Goal: Task Accomplishment & Management: Manage account settings

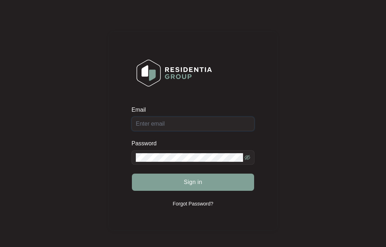
click at [216, 118] on input "Email" at bounding box center [193, 124] width 123 height 14
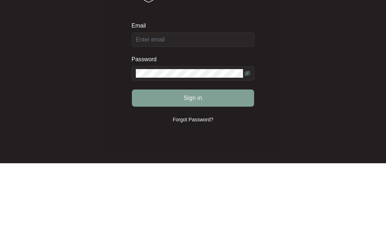
click at [338, 54] on div "Email Password Sign in Forgot Password?" at bounding box center [193, 130] width 372 height 247
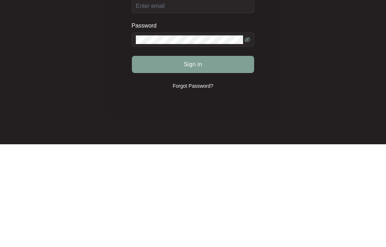
click at [324, 43] on div "Email Password Sign in Forgot Password?" at bounding box center [193, 115] width 372 height 247
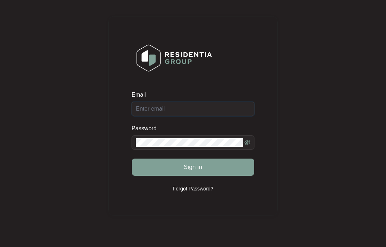
click at [202, 105] on input "Email" at bounding box center [193, 108] width 123 height 14
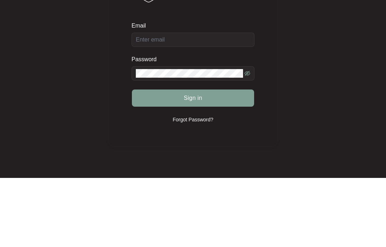
click at [202, 158] on button "Sign in" at bounding box center [193, 166] width 122 height 17
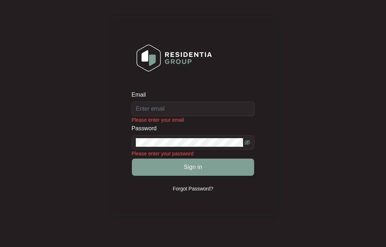
click at [197, 106] on input "Email" at bounding box center [193, 108] width 123 height 14
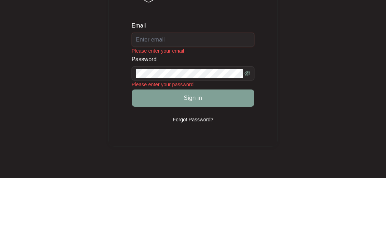
type input "[EMAIL_ADDRESS][DOMAIN_NAME]"
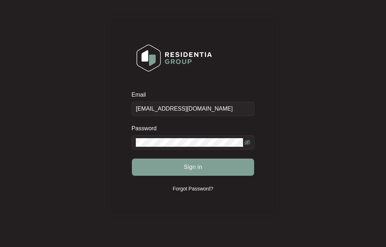
click at [153, 164] on button "Sign in" at bounding box center [193, 166] width 122 height 17
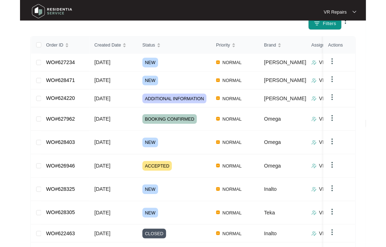
scroll to position [94, 0]
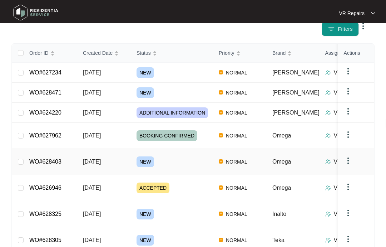
click at [58, 158] on link "WO#628403" at bounding box center [45, 161] width 32 height 6
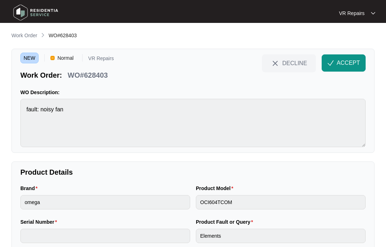
click at [350, 60] on span "ACCEPT" at bounding box center [348, 63] width 23 height 9
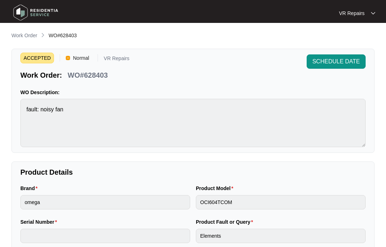
click at [26, 34] on p "Work Order" at bounding box center [24, 35] width 26 height 7
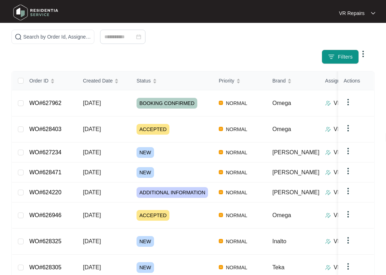
scroll to position [67, 0]
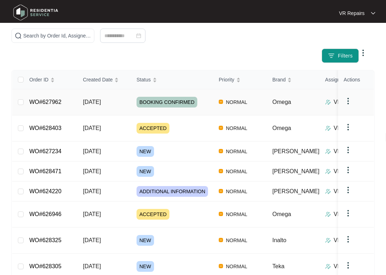
click at [57, 99] on link "WO#627962" at bounding box center [45, 102] width 32 height 6
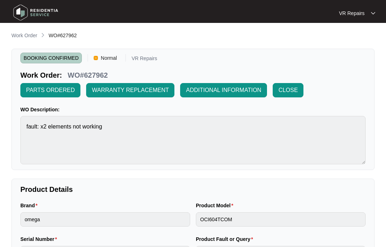
click at [28, 35] on p "Work Order" at bounding box center [24, 35] width 26 height 7
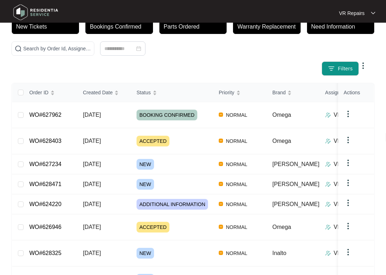
scroll to position [55, 0]
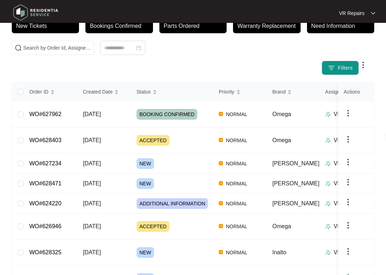
click at [57, 111] on link "WO#627962" at bounding box center [45, 114] width 32 height 6
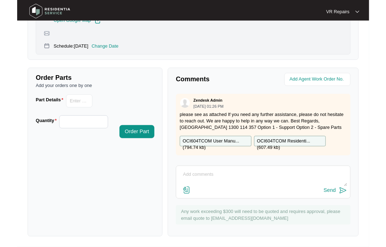
scroll to position [342, 0]
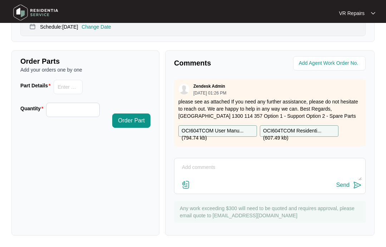
click at [329, 98] on p "please see as attached If you need any further assistance, please do not hesita…" at bounding box center [269, 108] width 183 height 21
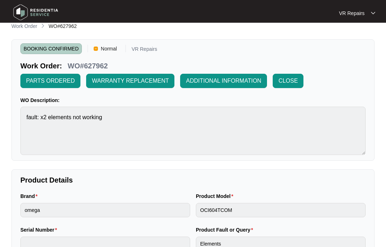
scroll to position [0, 0]
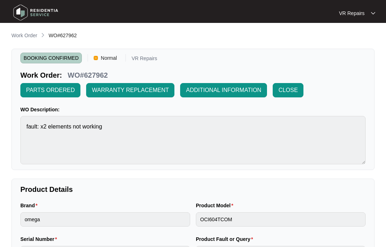
click at [32, 39] on p "Work Order" at bounding box center [24, 35] width 26 height 7
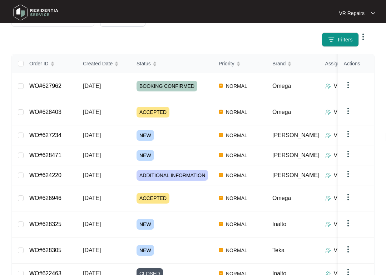
scroll to position [90, 0]
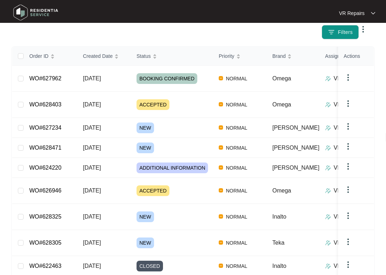
click at [61, 188] on link "WO#626946" at bounding box center [45, 191] width 32 height 6
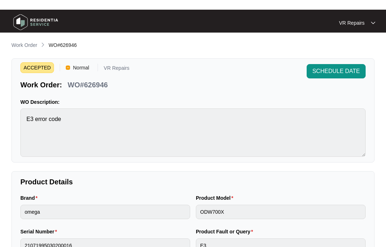
scroll to position [70, 0]
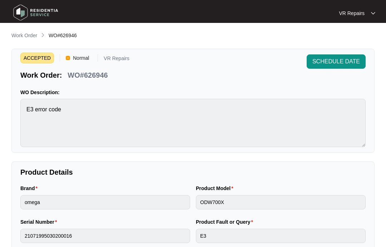
click at [29, 33] on p "Work Order" at bounding box center [24, 35] width 26 height 7
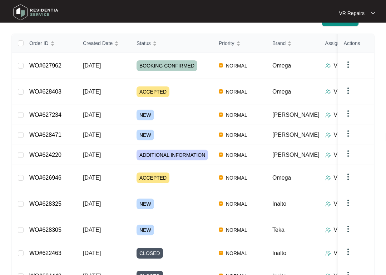
scroll to position [103, 0]
click at [58, 152] on link "WO#624220" at bounding box center [45, 155] width 32 height 6
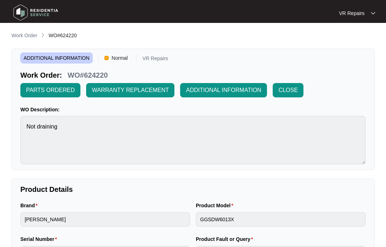
click at [27, 34] on p "Work Order" at bounding box center [24, 35] width 26 height 7
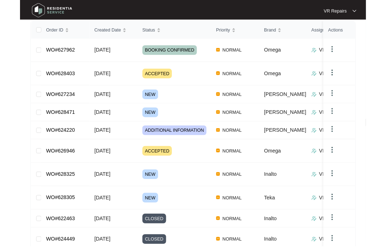
scroll to position [141, 0]
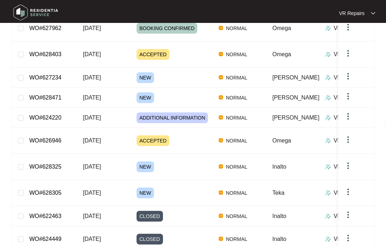
click at [56, 137] on link "WO#626946" at bounding box center [45, 140] width 32 height 6
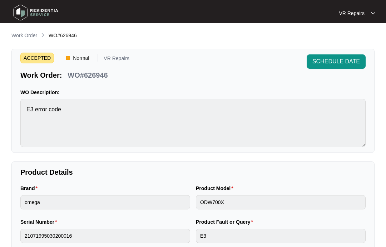
click at [29, 34] on p "Work Order" at bounding box center [24, 35] width 26 height 7
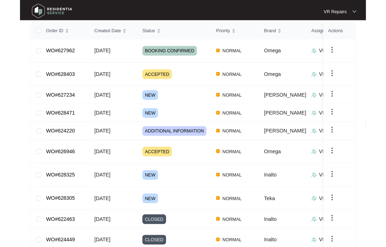
scroll to position [141, 0]
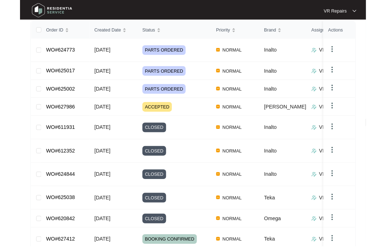
scroll to position [0, 0]
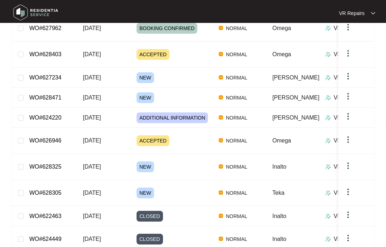
click at [62, 180] on td "WO#628305" at bounding box center [51, 193] width 54 height 26
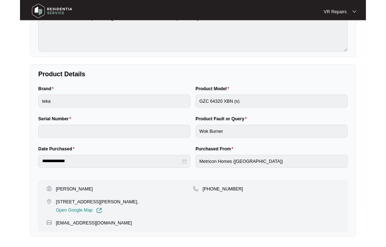
scroll to position [118, 0]
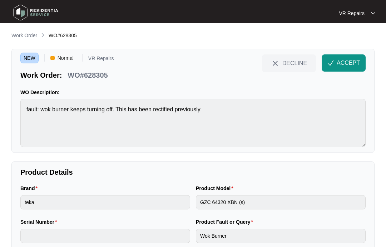
click at [342, 66] on span "ACCEPT" at bounding box center [348, 63] width 23 height 9
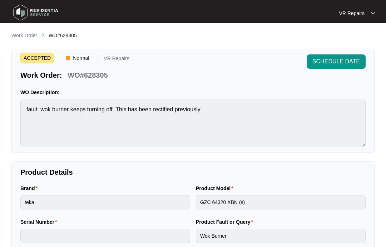
click at [24, 33] on p "Work Order" at bounding box center [24, 35] width 26 height 7
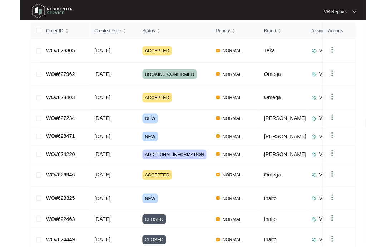
scroll to position [141, 0]
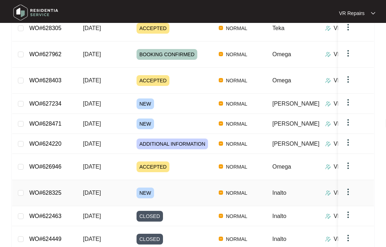
click at [58, 189] on link "WO#628325" at bounding box center [45, 192] width 32 height 6
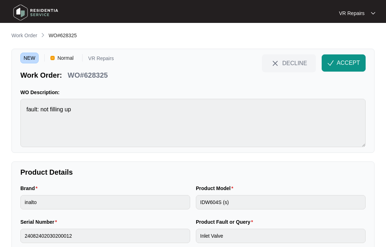
click at [350, 61] on span "ACCEPT" at bounding box center [348, 63] width 23 height 9
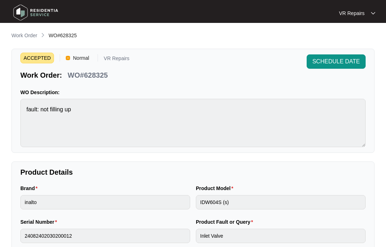
click at [30, 32] on p "Work Order" at bounding box center [24, 35] width 26 height 7
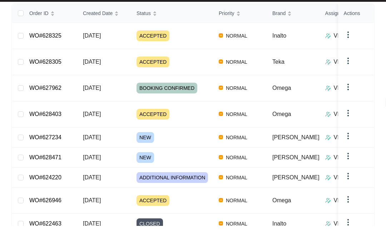
scroll to position [133, 0]
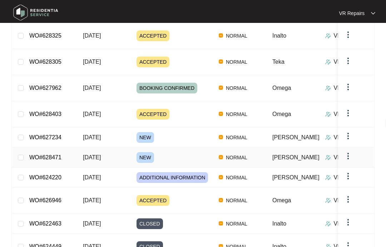
click at [60, 154] on link "WO#628471" at bounding box center [45, 157] width 32 height 6
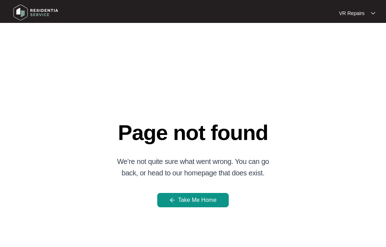
click at [212, 195] on button "Take Me Home" at bounding box center [192, 200] width 71 height 14
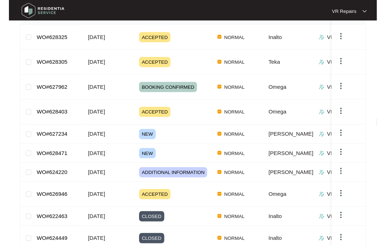
scroll to position [128, 0]
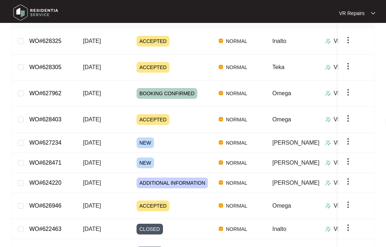
click at [54, 159] on link "WO#628471" at bounding box center [45, 162] width 32 height 6
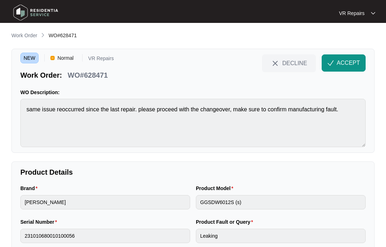
click at [31, 32] on p "Work Order" at bounding box center [24, 35] width 26 height 7
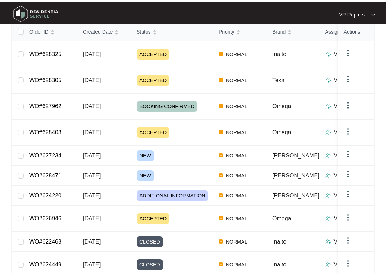
scroll to position [112, 0]
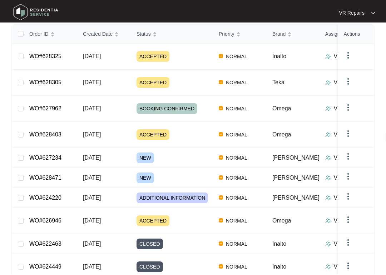
click at [60, 175] on link "WO#628471" at bounding box center [45, 178] width 32 height 6
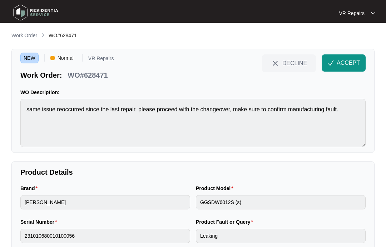
click at [30, 35] on p "Work Order" at bounding box center [24, 35] width 26 height 7
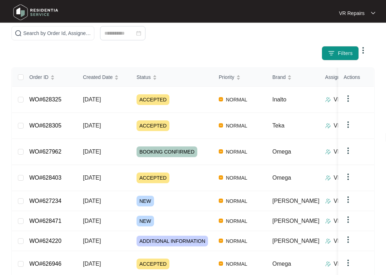
scroll to position [70, 0]
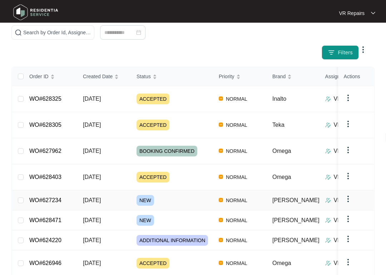
click at [60, 198] on link "WO#627234" at bounding box center [45, 201] width 32 height 6
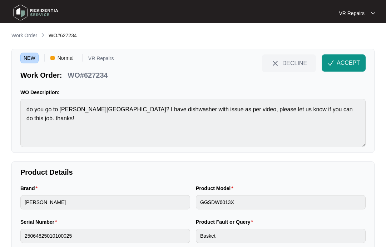
click at [297, 63] on span "DECLINE" at bounding box center [294, 63] width 25 height 8
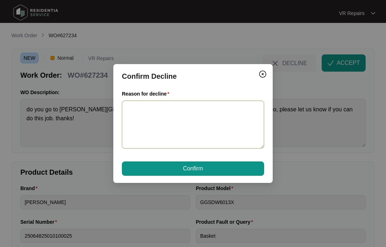
click at [203, 114] on textarea "Reason for decline" at bounding box center [193, 124] width 142 height 48
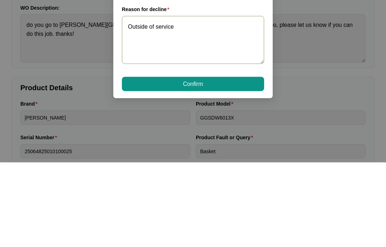
type textarea "Outside of service region"
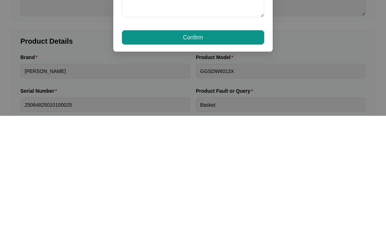
click at [237, 161] on button "Confirm" at bounding box center [193, 168] width 142 height 14
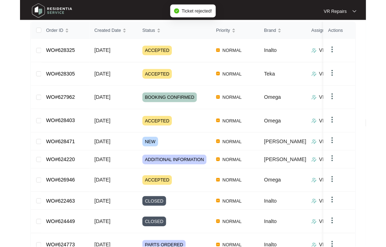
scroll to position [141, 0]
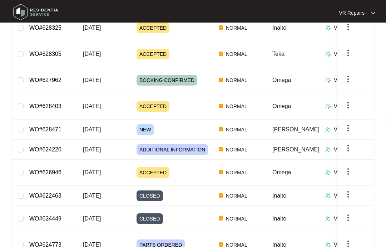
click at [60, 127] on link "WO#628471" at bounding box center [45, 130] width 32 height 6
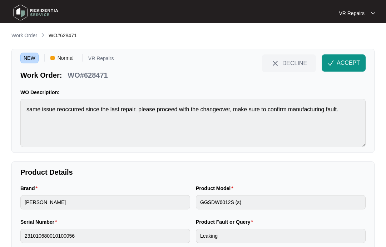
click at [292, 61] on span "DECLINE" at bounding box center [294, 63] width 25 height 8
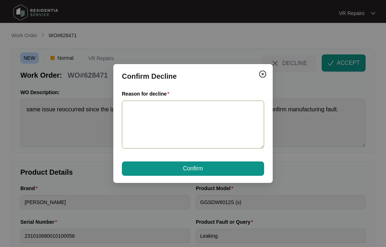
click at [168, 114] on textarea "Reason for decline" at bounding box center [193, 124] width 142 height 48
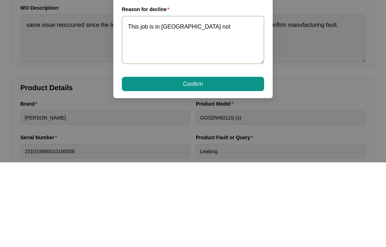
type textarea "This job is in [GEOGRAPHIC_DATA], not [GEOGRAPHIC_DATA]"
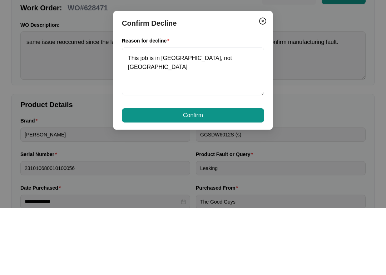
scroll to position [67, 0]
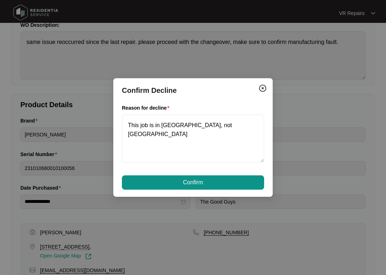
click at [241, 180] on button "Confirm" at bounding box center [193, 182] width 142 height 14
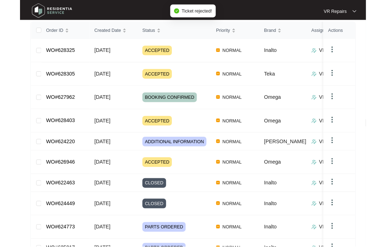
scroll to position [141, 0]
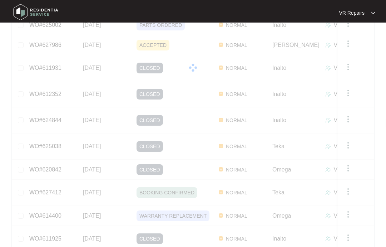
scroll to position [141, 0]
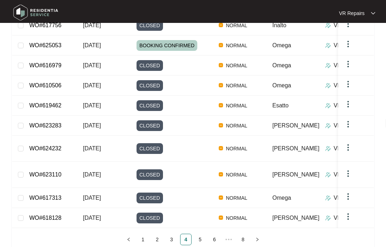
click at [141, 234] on link "1" at bounding box center [143, 239] width 11 height 11
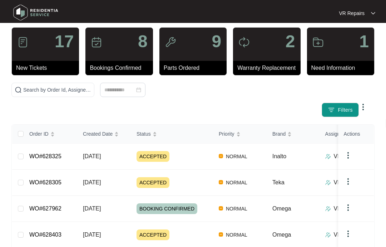
scroll to position [0, 0]
